Goal: Browse casually: Explore the website without a specific task or goal

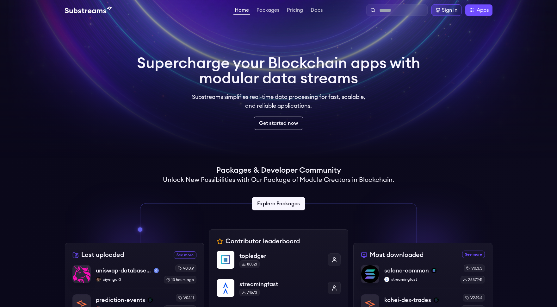
click at [193, 83] on h1 "Supercharge your Blockchain apps with modular data streams" at bounding box center [278, 71] width 283 height 30
click at [277, 183] on h2 "Unlock New Possibilities with Our Package of Module Creators in Blockchain." at bounding box center [278, 179] width 231 height 9
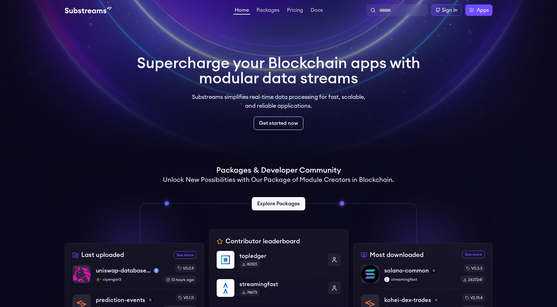
click at [277, 183] on h2 "Unlock New Possibilities with Our Package of Module Creators in Blockchain." at bounding box center [278, 179] width 231 height 9
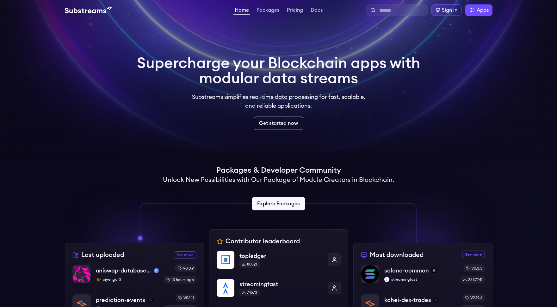
click at [277, 183] on h2 "Unlock New Possibilities with Our Package of Module Creators in Blockchain." at bounding box center [278, 179] width 231 height 9
click at [276, 187] on div "Packages & Developer Community Unlock New Possibilities with Our Package of Mod…" at bounding box center [279, 190] width 428 height 51
click at [278, 185] on div "Packages & Developer Community Unlock New Possibilities with Our Package of Mod…" at bounding box center [279, 190] width 428 height 51
click at [281, 180] on h2 "Unlock New Possibilities with Our Package of Module Creators in Blockchain." at bounding box center [278, 179] width 231 height 9
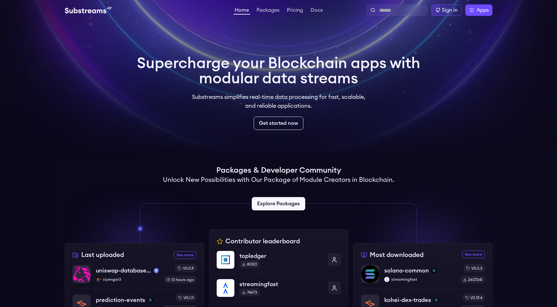
click at [281, 180] on h2 "Unlock New Possibilities with Our Package of Module Creators in Blockchain." at bounding box center [278, 179] width 231 height 9
click at [281, 182] on h2 "Unlock New Possibilities with Our Package of Module Creators in Blockchain." at bounding box center [278, 179] width 231 height 9
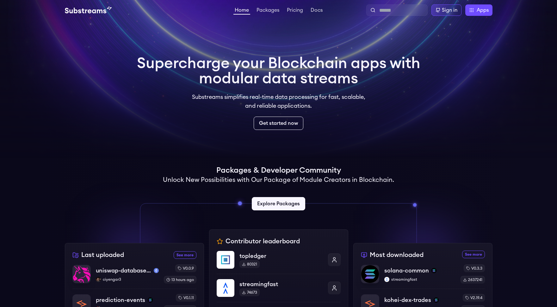
click at [281, 182] on h2 "Unlock New Possibilities with Our Package of Module Creators in Blockchain." at bounding box center [278, 179] width 231 height 9
click at [281, 183] on h2 "Unlock New Possibilities with Our Package of Module Creators in Blockchain." at bounding box center [278, 179] width 231 height 9
click at [280, 186] on div "Packages & Developer Community Unlock New Possibilities with Our Package of Mod…" at bounding box center [279, 190] width 428 height 51
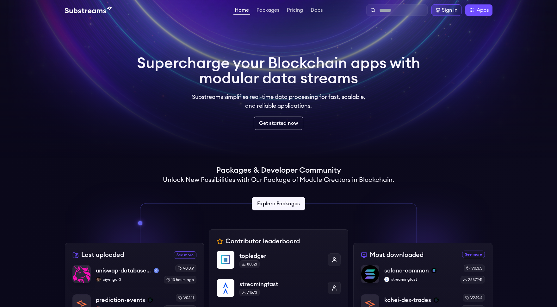
click at [277, 180] on h2 "Unlock New Possibilities with Our Package of Module Creators in Blockchain." at bounding box center [278, 179] width 231 height 9
click at [277, 181] on h2 "Unlock New Possibilities with Our Package of Module Creators in Blockchain." at bounding box center [278, 179] width 231 height 9
click at [285, 181] on h2 "Unlock New Possibilities with Our Package of Module Creators in Blockchain." at bounding box center [278, 179] width 231 height 9
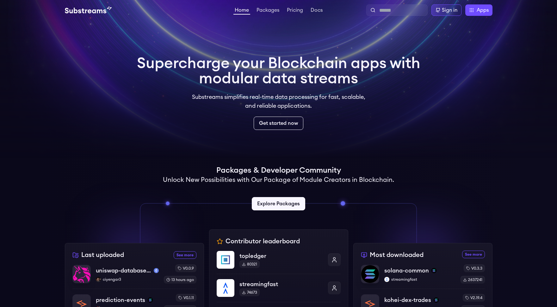
click at [280, 181] on h2 "Unlock New Possibilities with Our Package of Module Creators in Blockchain." at bounding box center [278, 179] width 231 height 9
click at [271, 181] on h2 "Unlock New Possibilities with Our Package of Module Creators in Blockchain." at bounding box center [278, 179] width 231 height 9
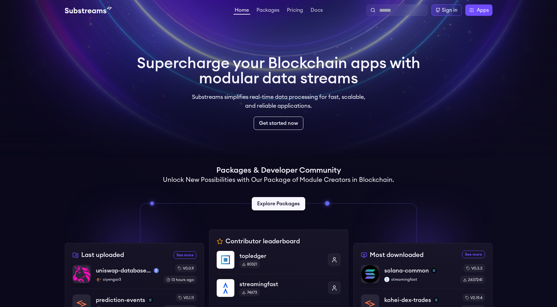
click at [271, 181] on h2 "Unlock New Possibilities with Our Package of Module Creators in Blockchain." at bounding box center [278, 179] width 231 height 9
click at [278, 180] on h2 "Unlock New Possibilities with Our Package of Module Creators in Blockchain." at bounding box center [278, 179] width 231 height 9
click at [280, 174] on h1 "Packages & Developer Community" at bounding box center [278, 170] width 125 height 10
click at [280, 177] on h2 "Unlock New Possibilities with Our Package of Module Creators in Blockchain." at bounding box center [278, 179] width 231 height 9
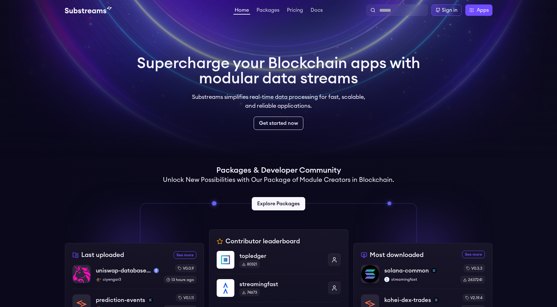
click at [280, 177] on h2 "Unlock New Possibilities with Our Package of Module Creators in Blockchain." at bounding box center [278, 179] width 231 height 9
click at [282, 170] on h1 "Packages & Developer Community" at bounding box center [278, 170] width 125 height 10
click at [282, 168] on h1 "Packages & Developer Community" at bounding box center [278, 170] width 125 height 10
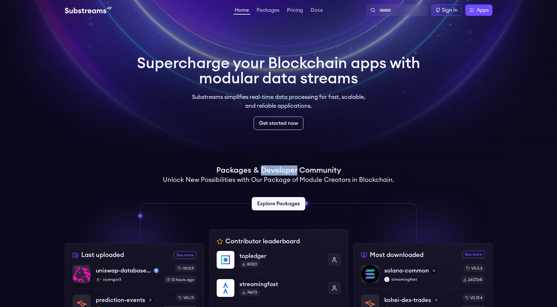
click at [282, 168] on h1 "Packages & Developer Community" at bounding box center [278, 170] width 125 height 10
click at [282, 170] on h1 "Packages & Developer Community" at bounding box center [278, 170] width 125 height 10
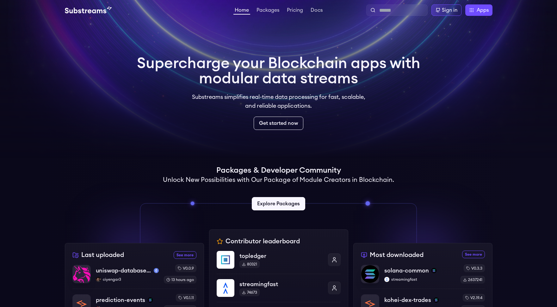
click at [284, 172] on h1 "Packages & Developer Community" at bounding box center [278, 170] width 125 height 10
click at [230, 74] on h1 "Supercharge your Blockchain apps with modular data streams" at bounding box center [278, 71] width 283 height 30
click at [250, 63] on h1 "Supercharge your Blockchain apps with modular data streams" at bounding box center [278, 71] width 283 height 30
click at [83, 13] on img at bounding box center [88, 10] width 47 height 8
click at [208, 116] on div "Supercharge your Blockchain apps with modular data streams Substreams simplifie…" at bounding box center [278, 93] width 283 height 74
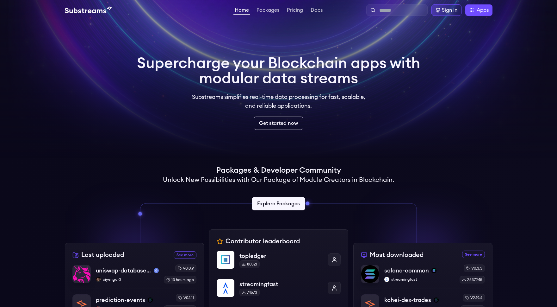
click at [226, 91] on div "Supercharge your Blockchain apps with modular data streams Substreams simplifie…" at bounding box center [278, 93] width 283 height 74
click at [226, 93] on p "Substreams simplifies real-time data processing for fast, scalable, and reliabl…" at bounding box center [279, 101] width 182 height 18
click at [226, 94] on p "Substreams simplifies real-time data processing for fast, scalable, and reliabl…" at bounding box center [279, 101] width 182 height 18
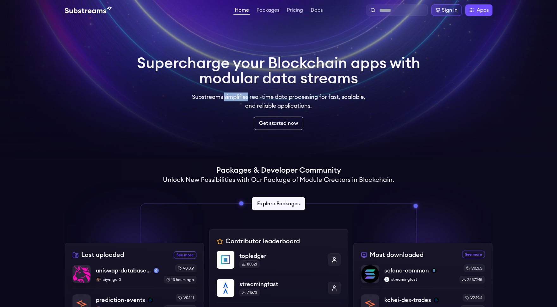
click at [226, 94] on p "Substreams simplifies real-time data processing for fast, scalable, and reliabl…" at bounding box center [279, 101] width 182 height 18
click at [272, 79] on h1 "Supercharge your Blockchain apps with modular data streams" at bounding box center [278, 71] width 283 height 30
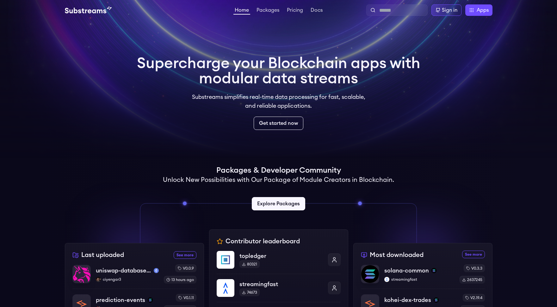
click at [272, 79] on h1 "Supercharge your Blockchain apps with modular data streams" at bounding box center [278, 71] width 283 height 30
click at [272, 81] on h1 "Supercharge your Blockchain apps with modular data streams" at bounding box center [278, 71] width 283 height 30
click at [280, 81] on h1 "Supercharge your Blockchain apps with modular data streams" at bounding box center [278, 71] width 283 height 30
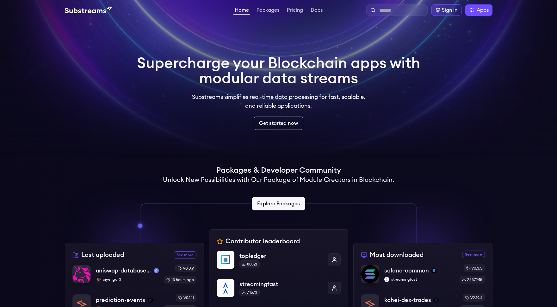
click at [260, 80] on h1 "Supercharge your Blockchain apps with modular data streams" at bounding box center [278, 71] width 283 height 30
click at [286, 80] on h1 "Supercharge your Blockchain apps with modular data streams" at bounding box center [278, 71] width 283 height 30
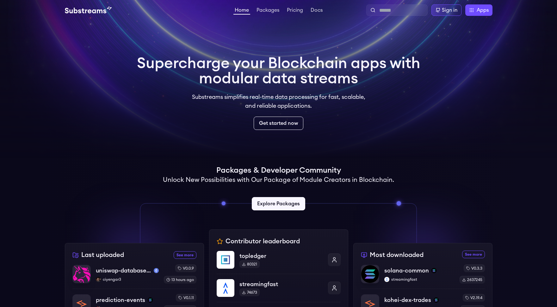
click at [286, 80] on h1 "Supercharge your Blockchain apps with modular data streams" at bounding box center [278, 71] width 283 height 30
click at [286, 81] on h1 "Supercharge your Blockchain apps with modular data streams" at bounding box center [278, 71] width 283 height 30
click at [270, 94] on p "Substreams simplifies real-time data processing for fast, scalable, and reliabl…" at bounding box center [279, 101] width 182 height 18
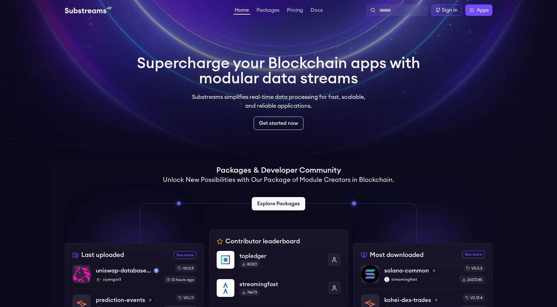
click at [270, 94] on p "Substreams simplifies real-time data processing for fast, scalable, and reliabl…" at bounding box center [279, 101] width 182 height 18
click at [273, 96] on p "Substreams simplifies real-time data processing for fast, scalable, and reliabl…" at bounding box center [279, 101] width 182 height 18
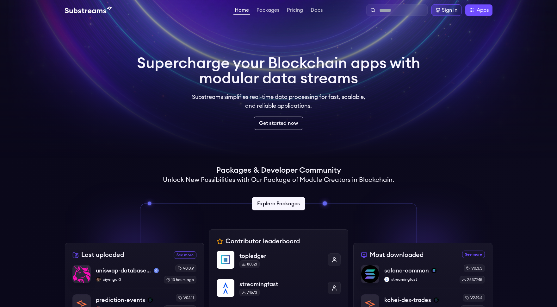
click at [277, 96] on p "Substreams simplifies real-time data processing for fast, scalable, and reliabl…" at bounding box center [279, 101] width 182 height 18
click at [301, 98] on p "Substreams simplifies real-time data processing for fast, scalable, and reliabl…" at bounding box center [279, 101] width 182 height 18
click at [282, 97] on p "Substreams simplifies real-time data processing for fast, scalable, and reliabl…" at bounding box center [279, 101] width 182 height 18
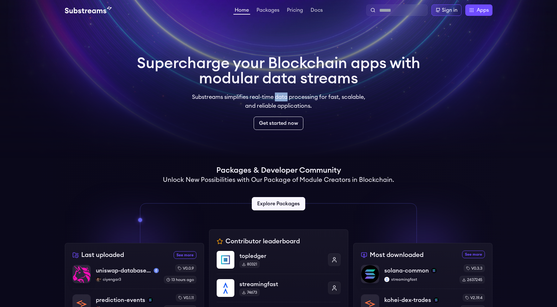
click at [282, 97] on p "Substreams simplifies real-time data processing for fast, scalable, and reliabl…" at bounding box center [279, 101] width 182 height 18
click at [266, 97] on p "Substreams simplifies real-time data processing for fast, scalable, and reliabl…" at bounding box center [279, 101] width 182 height 18
click at [271, 104] on p "Substreams simplifies real-time data processing for fast, scalable, and reliabl…" at bounding box center [279, 101] width 182 height 18
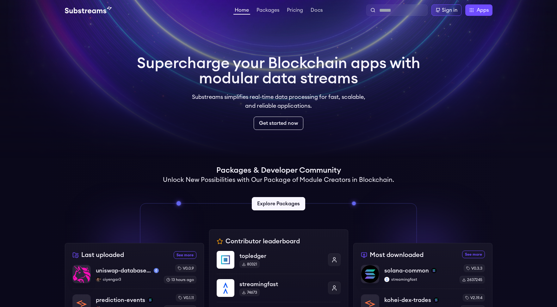
click at [273, 81] on h1 "Supercharge your Blockchain apps with modular data streams" at bounding box center [278, 71] width 283 height 30
click at [298, 80] on h1 "Supercharge your Blockchain apps with modular data streams" at bounding box center [278, 71] width 283 height 30
click at [273, 68] on h1 "Supercharge your Blockchain apps with modular data streams" at bounding box center [278, 71] width 283 height 30
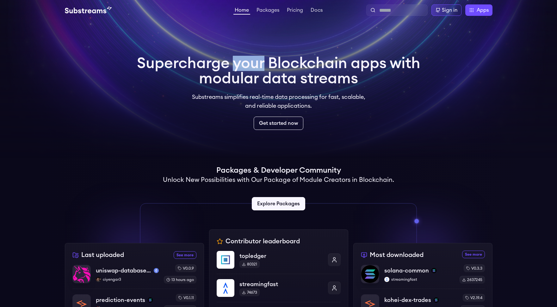
click at [273, 68] on h1 "Supercharge your Blockchain apps with modular data streams" at bounding box center [278, 71] width 283 height 30
click at [270, 82] on h1 "Supercharge your Blockchain apps with modular data streams" at bounding box center [278, 71] width 283 height 30
click at [289, 81] on h1 "Supercharge your Blockchain apps with modular data streams" at bounding box center [278, 71] width 283 height 30
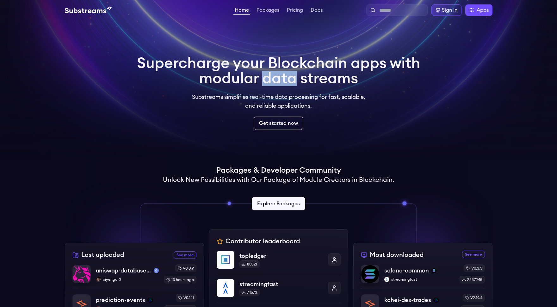
click at [292, 84] on h1 "Supercharge your Blockchain apps with modular data streams" at bounding box center [278, 71] width 283 height 30
click at [279, 170] on h1 "Packages & Developer Community" at bounding box center [278, 170] width 125 height 10
click at [279, 169] on h1 "Packages & Developer Community" at bounding box center [278, 170] width 125 height 10
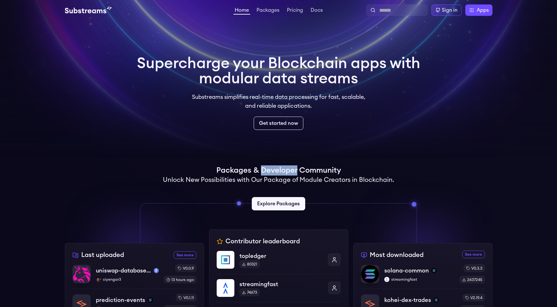
click at [279, 169] on h1 "Packages & Developer Community" at bounding box center [278, 170] width 125 height 10
click at [279, 170] on h1 "Packages & Developer Community" at bounding box center [278, 170] width 125 height 10
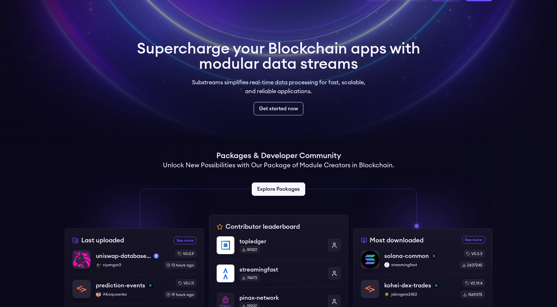
scroll to position [15, 0]
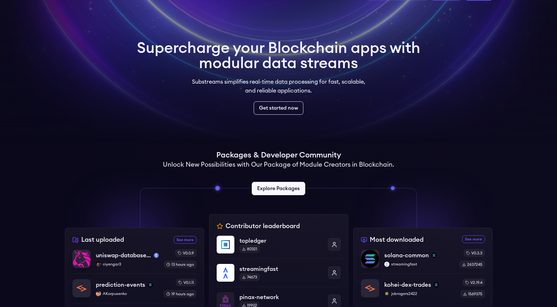
click at [279, 170] on div "Packages & Developer Community Unlock New Possibilities with Our Package of Mod…" at bounding box center [279, 175] width 428 height 51
click at [280, 165] on h2 "Unlock New Possibilities with Our Package of Module Creators in Blockchain." at bounding box center [278, 164] width 231 height 9
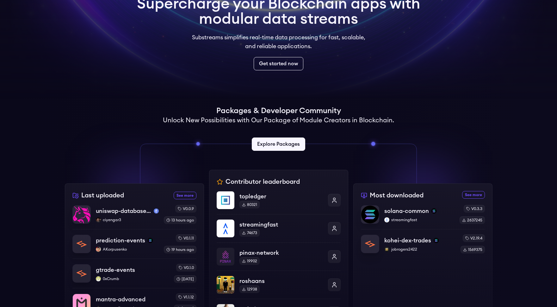
scroll to position [61, 0]
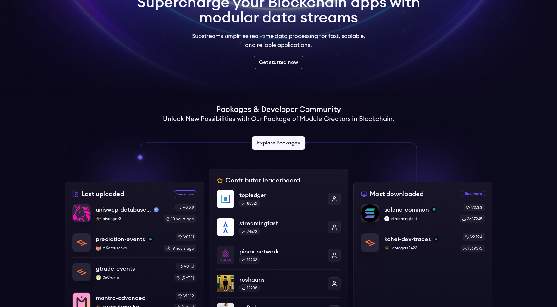
click at [279, 179] on div "Contributor leaderboard topledger 80321 streamingfast 74673 pinax-network 19902…" at bounding box center [278, 276] width 139 height 216
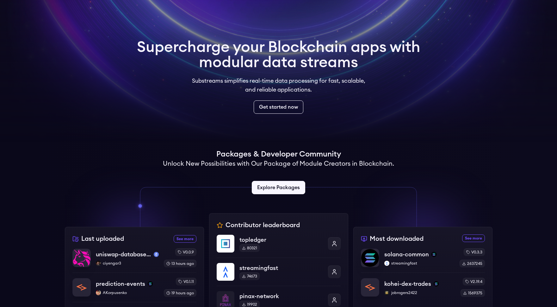
scroll to position [0, 0]
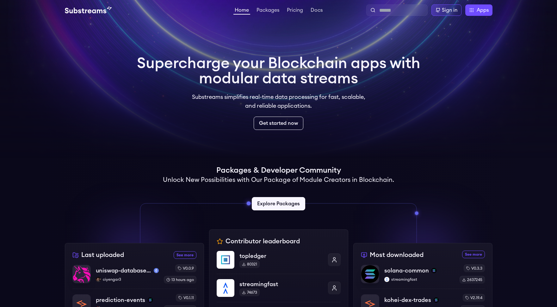
click at [279, 176] on h2 "Unlock New Possibilities with Our Package of Module Creators in Blockchain." at bounding box center [278, 179] width 231 height 9
click at [395, 79] on h1 "Supercharge your Blockchain apps with modular data streams" at bounding box center [278, 71] width 283 height 30
